Goal: Information Seeking & Learning: Learn about a topic

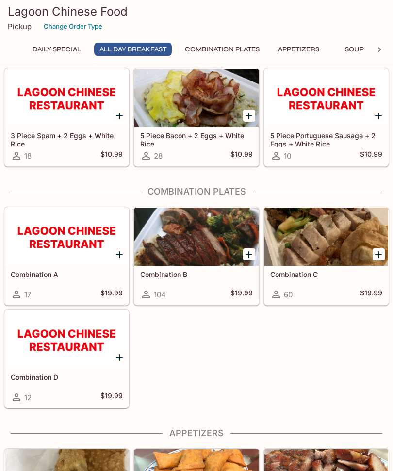
scroll to position [173, 0]
click at [205, 254] on div at bounding box center [196, 236] width 124 height 58
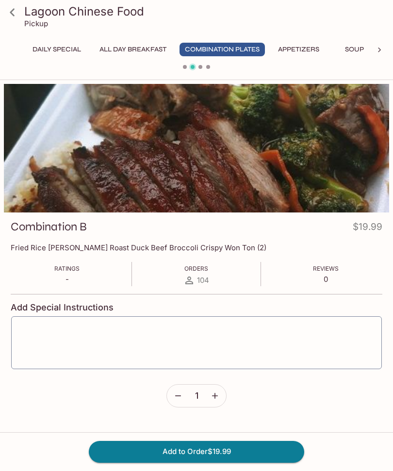
click at [14, 8] on icon at bounding box center [12, 12] width 17 height 17
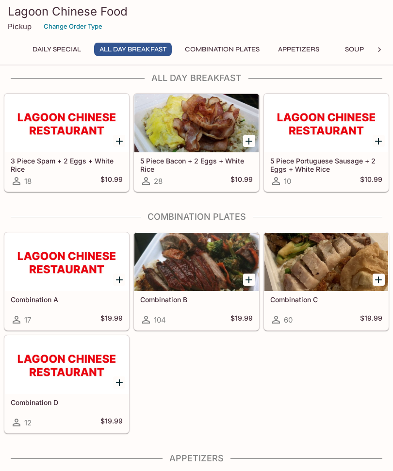
scroll to position [147, 0]
click at [340, 273] on div at bounding box center [326, 262] width 124 height 58
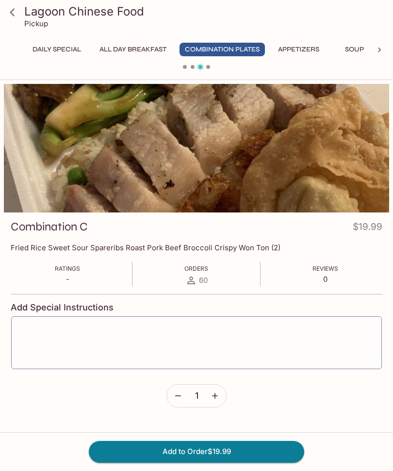
click at [16, 13] on icon at bounding box center [12, 12] width 17 height 17
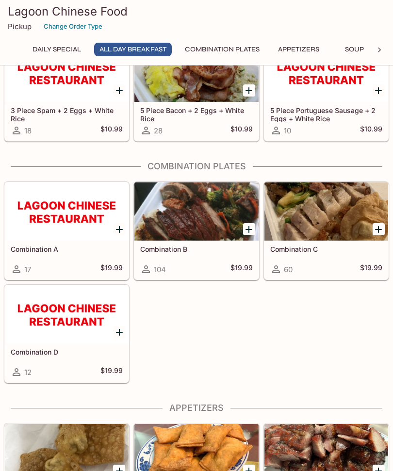
scroll to position [198, 0]
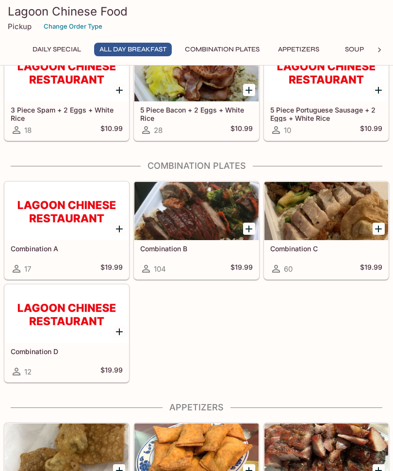
click at [48, 238] on div at bounding box center [67, 211] width 124 height 58
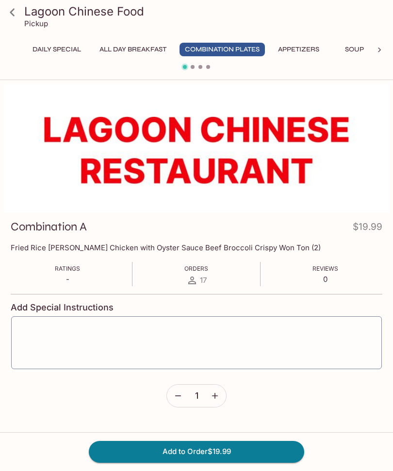
click at [14, 4] on icon at bounding box center [12, 12] width 17 height 17
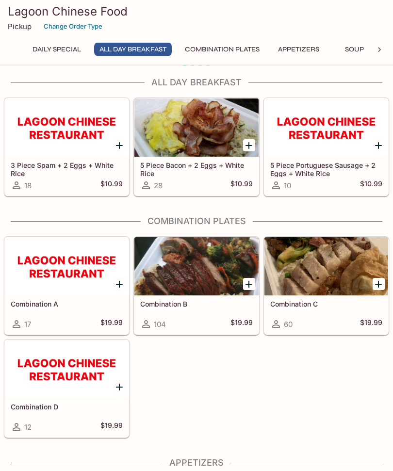
scroll to position [143, 0]
click at [44, 381] on div at bounding box center [67, 369] width 124 height 58
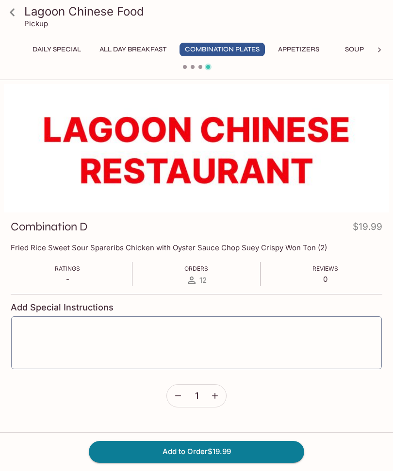
click at [7, 13] on icon at bounding box center [12, 12] width 17 height 17
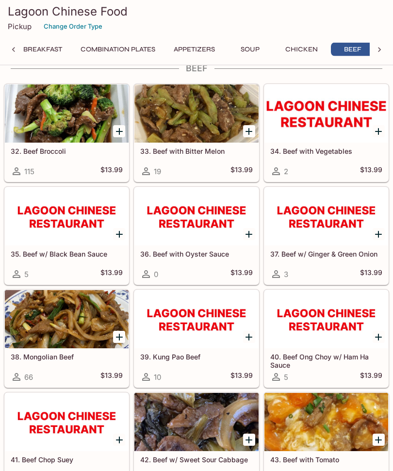
scroll to position [0, 114]
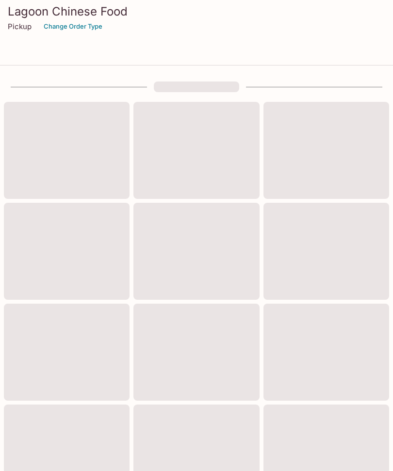
scroll to position [176, 0]
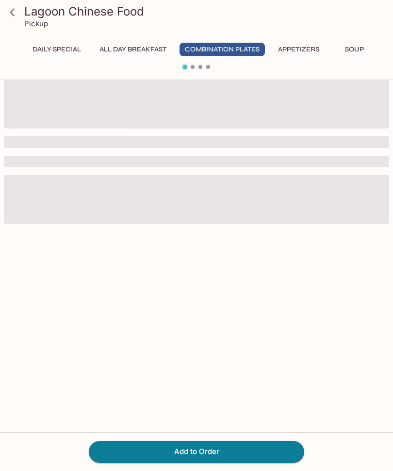
scroll to position [32, 0]
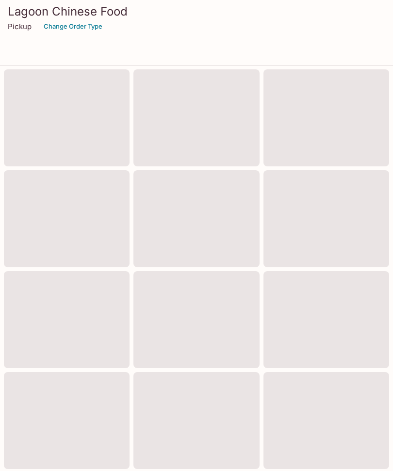
scroll to position [231, 0]
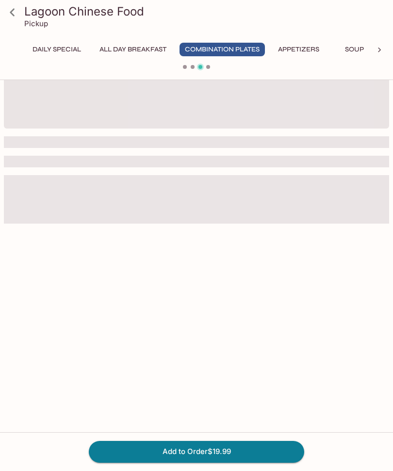
scroll to position [32, 0]
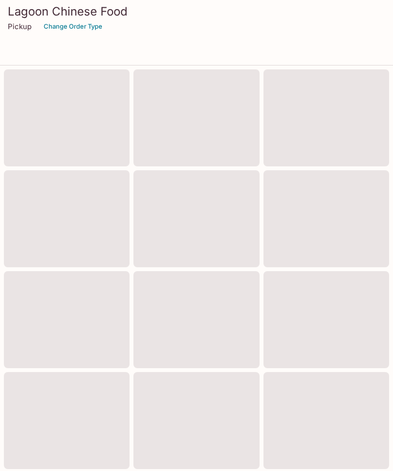
scroll to position [180, 0]
